Goal: Information Seeking & Learning: Check status

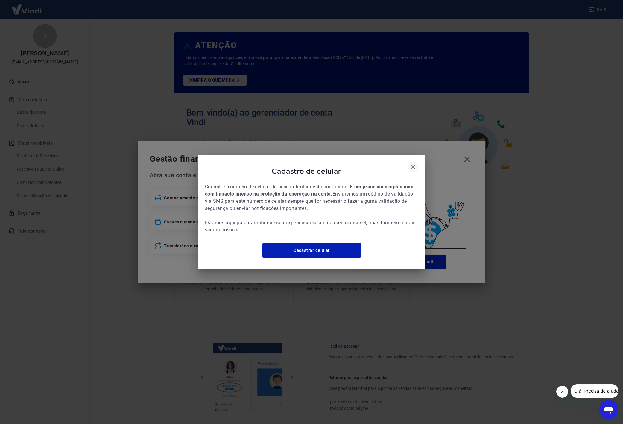
click at [415, 163] on icon "button" at bounding box center [412, 166] width 7 height 7
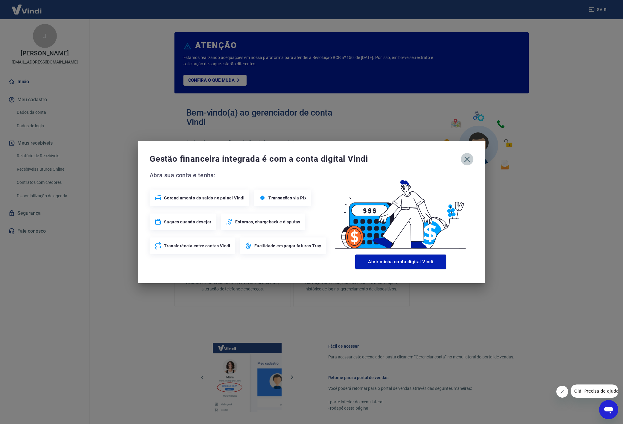
click at [471, 160] on icon "button" at bounding box center [467, 159] width 10 height 10
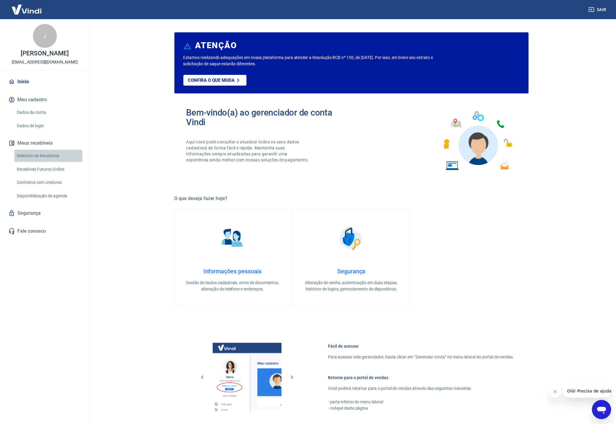
click at [58, 156] on link "Relatório de Recebíveis" at bounding box center [48, 156] width 68 height 12
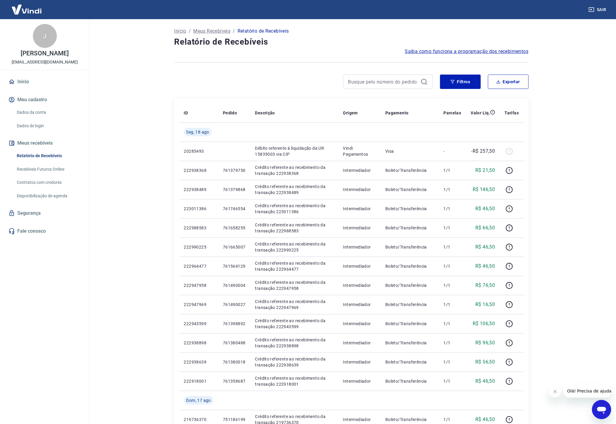
click at [592, 166] on main "Início / Meus Recebíveis / Relatório de Recebíveis Relatório de Recebíveis Saib…" at bounding box center [351, 221] width 529 height 404
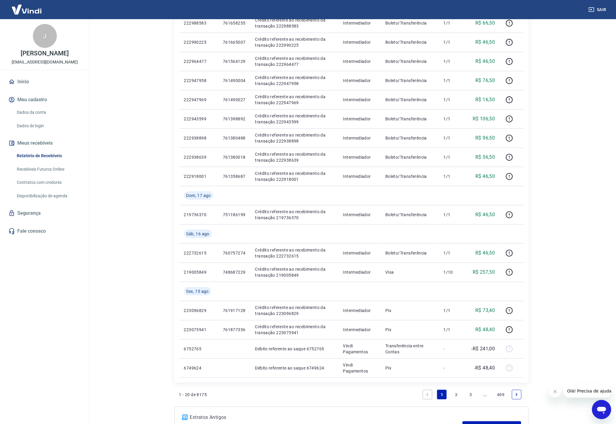
scroll to position [224, 0]
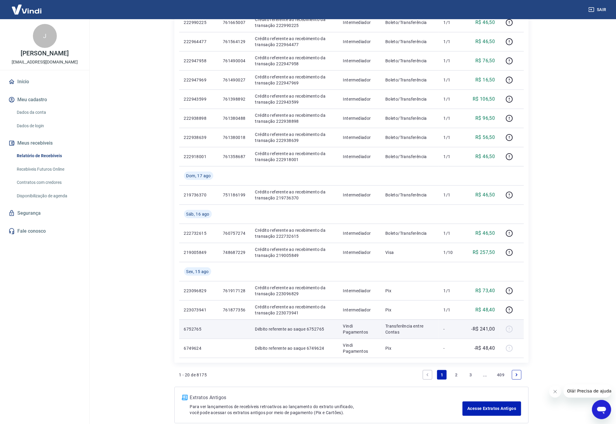
click at [488, 329] on p "-R$ 241,00" at bounding box center [483, 328] width 24 height 7
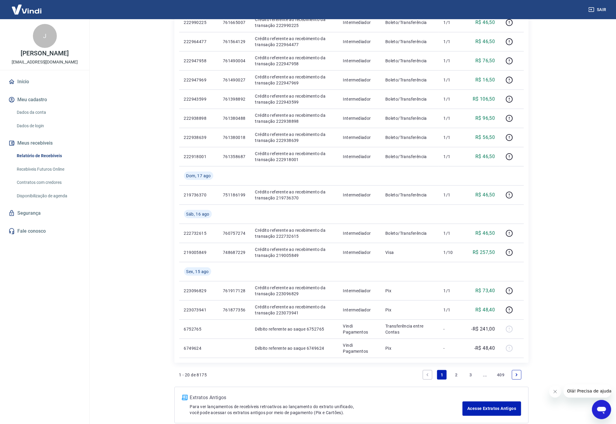
drag, startPoint x: 516, startPoint y: 373, endPoint x: 611, endPoint y: 306, distance: 116.0
click at [516, 373] on icon "Next page" at bounding box center [516, 374] width 4 height 4
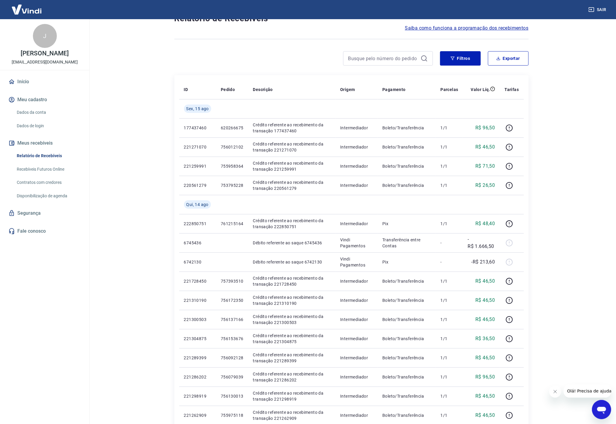
scroll to position [45, 0]
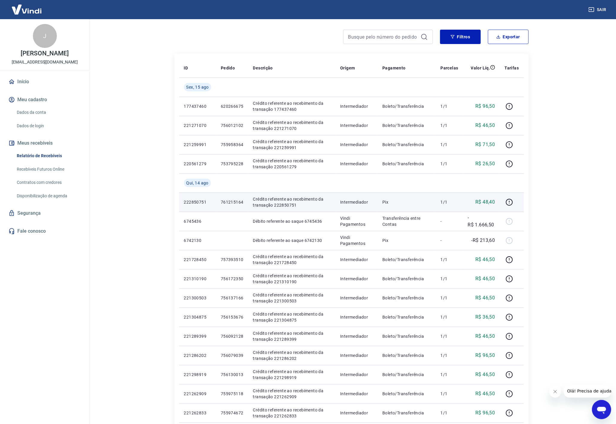
click at [490, 203] on p "R$ 48,40" at bounding box center [484, 201] width 19 height 7
copy p "48,40"
copy tr "222850751 761215164 Crédito referente ao recebimento da transação 222850751"
drag, startPoint x: 181, startPoint y: 202, endPoint x: 295, endPoint y: 204, distance: 114.0
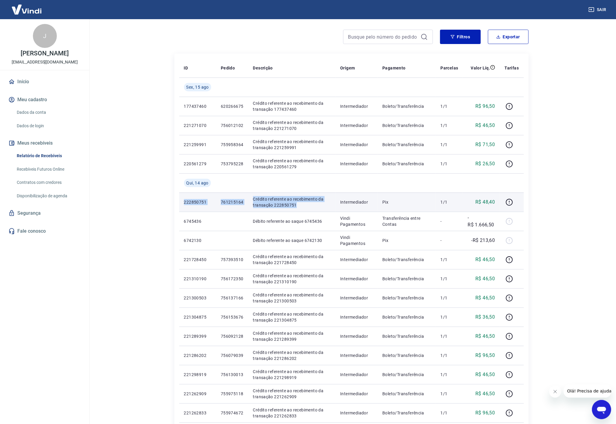
click at [295, 204] on tr "222850751 761215164 Crédito referente ao recebimento da transação 222850751 Int…" at bounding box center [351, 201] width 345 height 19
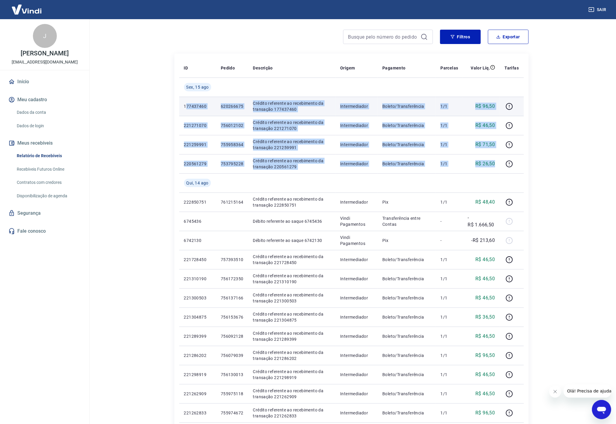
drag, startPoint x: 496, startPoint y: 165, endPoint x: 185, endPoint y: 111, distance: 315.6
click at [185, 111] on tbody "[DATE] 177437460 620266675 Crédito referente ao recebimento da transação 177437…" at bounding box center [351, 287] width 345 height 421
copy tbody "77437460 620266675 Crédito referente ao recebimento da transação 177437460 Inte…"
copy tbody "177437460 620266675 Crédito referente ao recebimento da transação 177437460 Int…"
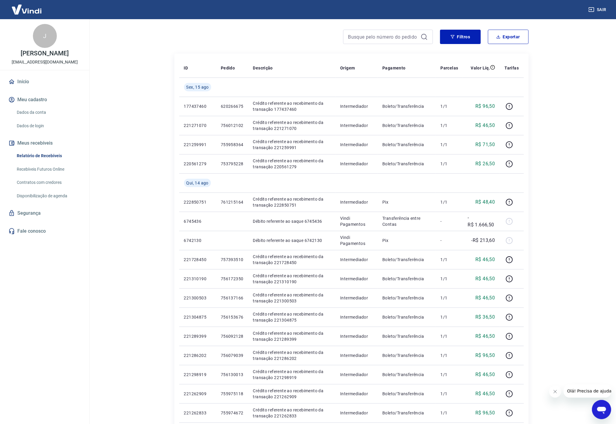
click at [583, 205] on main "Início / Meus Recebíveis / Relatório de Recebíveis Relatório de Recebíveis Saib…" at bounding box center [351, 176] width 529 height 404
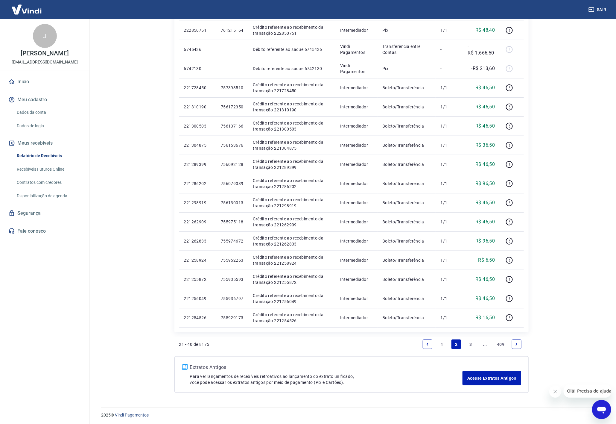
scroll to position [219, 0]
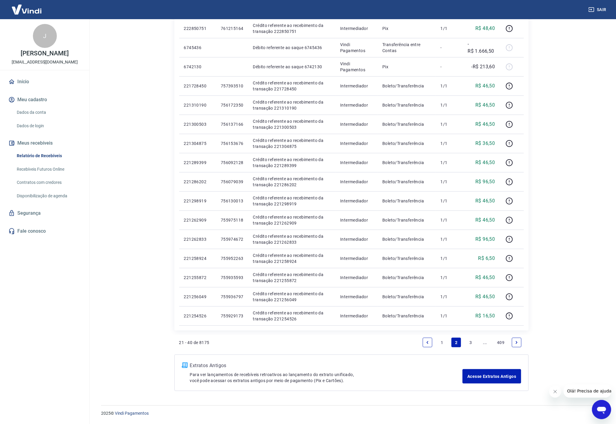
click at [426, 342] on icon "Previous page" at bounding box center [427, 342] width 4 height 4
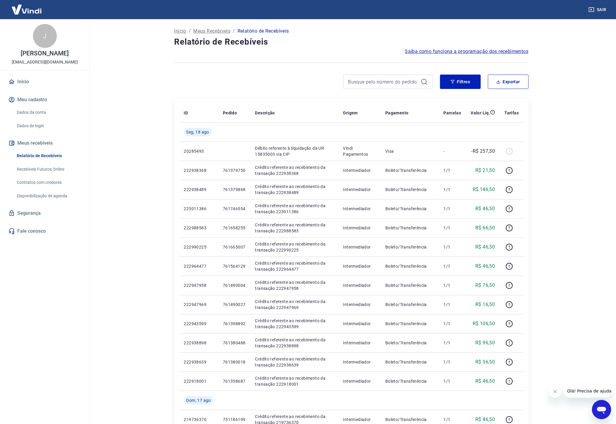
scroll to position [258, 0]
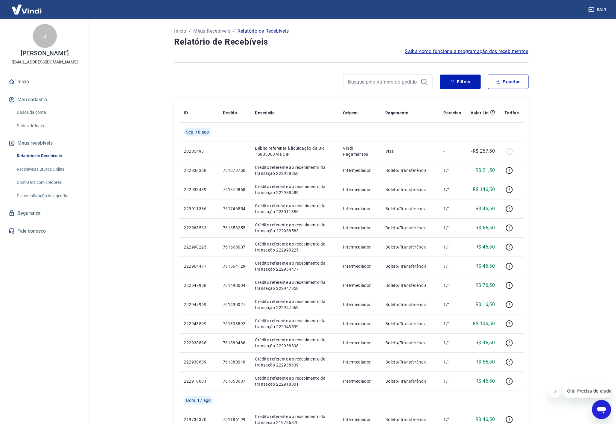
click at [541, 179] on div "Início / Meus Recebíveis / Relatório de Recebíveis Relatório de Recebíveis Saib…" at bounding box center [351, 336] width 383 height 635
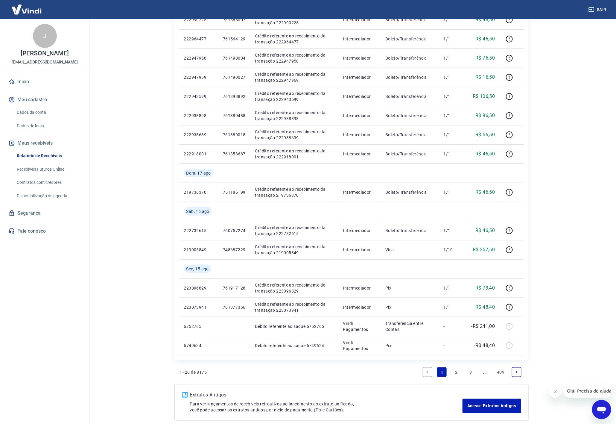
scroll to position [258, 0]
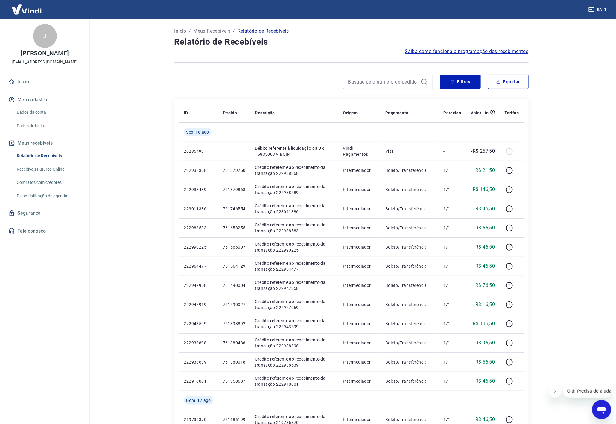
click at [560, 166] on main "Início / Meus Recebíveis / Relatório de Recebíveis Relatório de Recebíveis Saib…" at bounding box center [351, 221] width 529 height 404
click at [555, 127] on main "Início / Meus Recebíveis / Relatório de Recebíveis Relatório de Recebíveis Saib…" at bounding box center [351, 221] width 529 height 404
